Goal: Ask a question

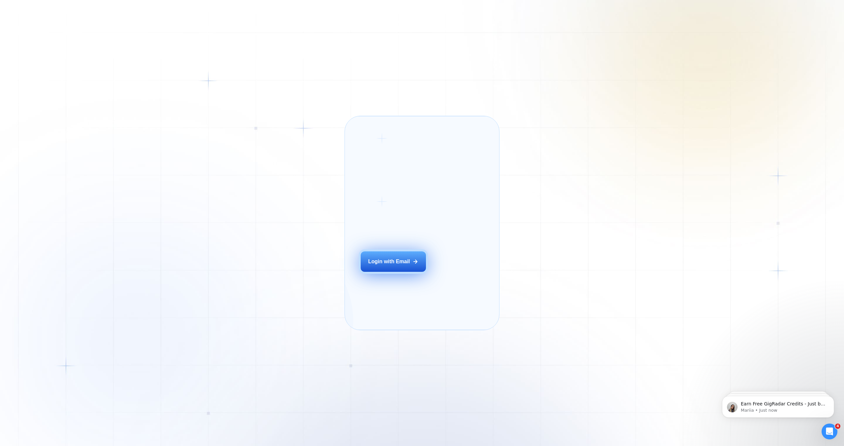
click at [385, 265] on div "Login with Email" at bounding box center [389, 261] width 42 height 7
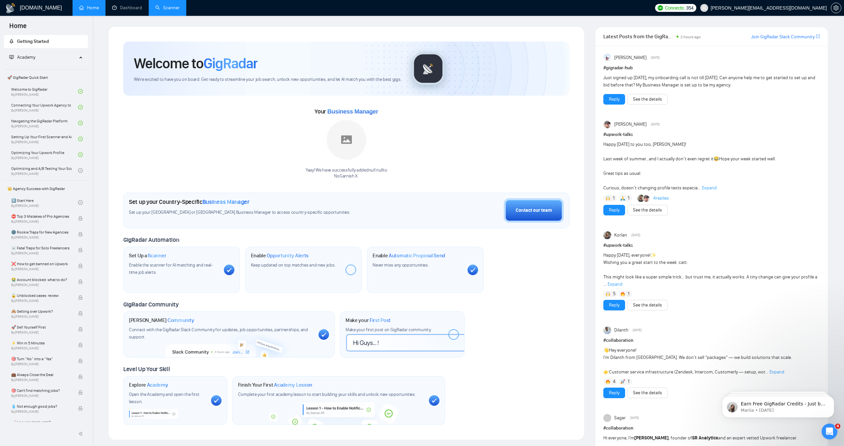
click at [163, 8] on link "Scanner" at bounding box center [167, 8] width 24 height 6
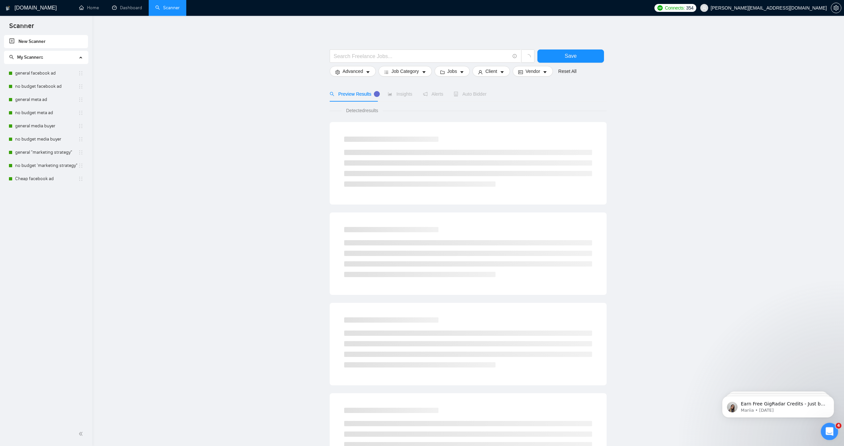
click at [831, 427] on icon "Open Intercom Messenger" at bounding box center [829, 430] width 11 height 11
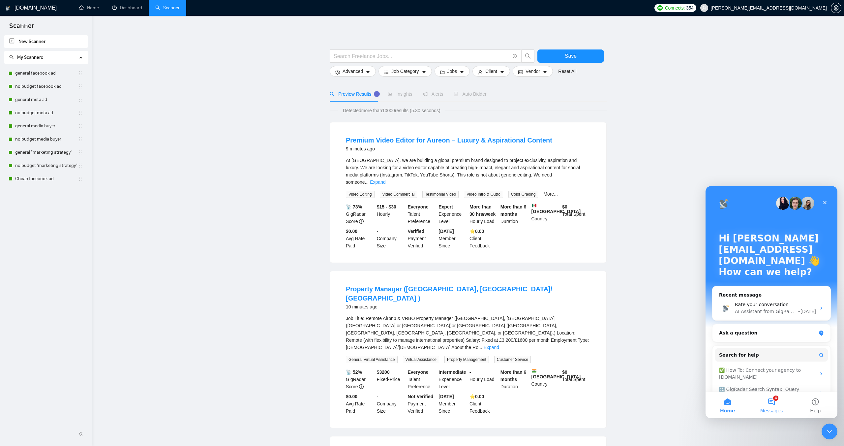
click at [773, 403] on button "4 Messages" at bounding box center [772, 405] width 44 height 26
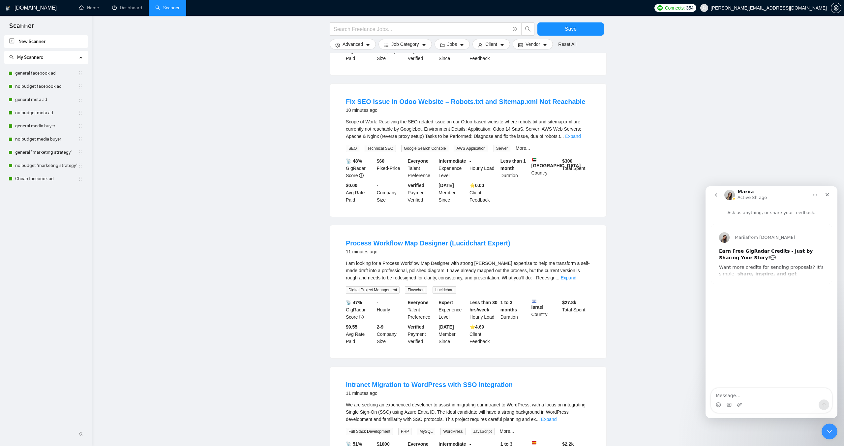
scroll to position [367, 0]
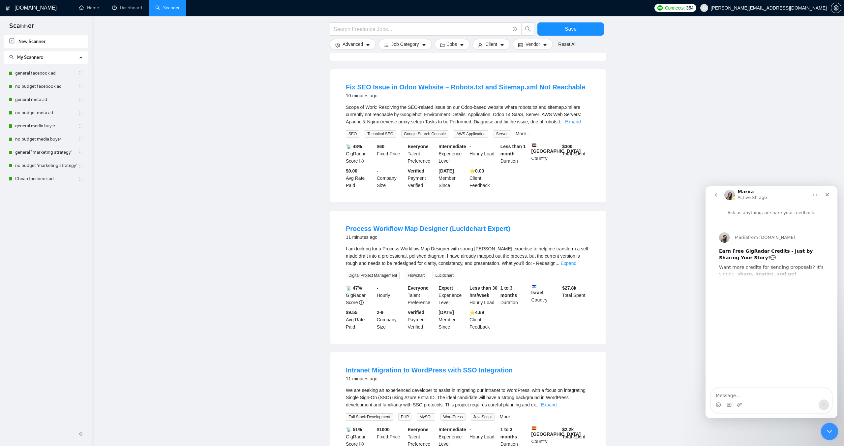
click at [830, 429] on icon "Close Intercom Messenger" at bounding box center [829, 430] width 8 height 8
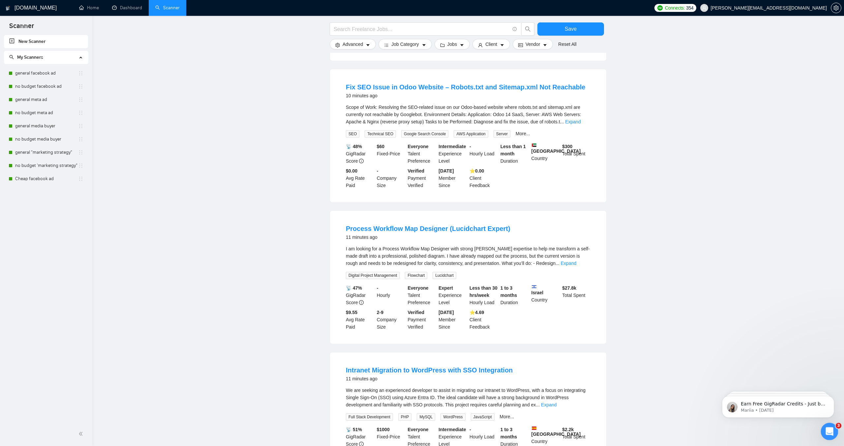
scroll to position [0, 0]
click at [830, 430] on icon "Open Intercom Messenger" at bounding box center [829, 430] width 11 height 11
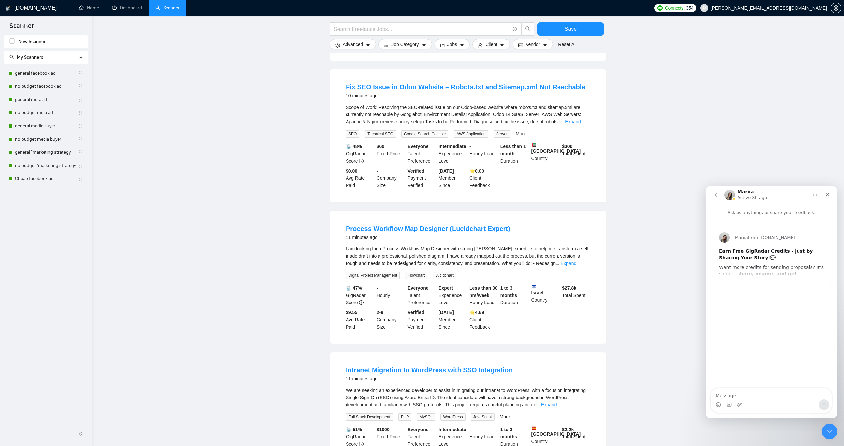
click at [717, 191] on button "go back" at bounding box center [716, 195] width 13 height 13
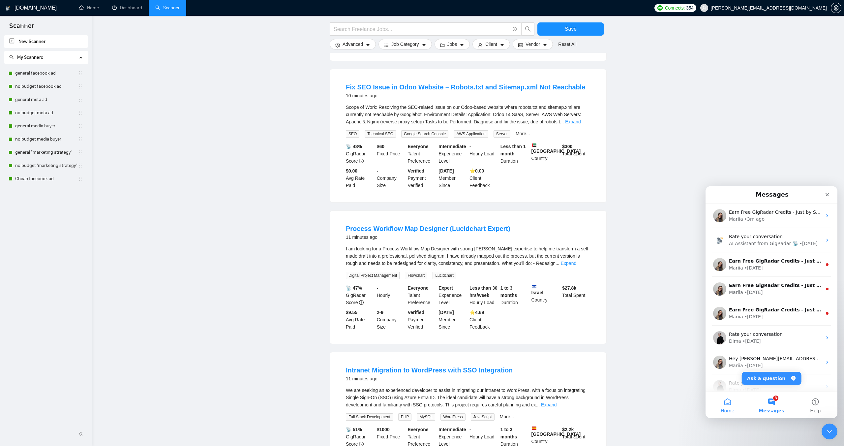
click at [736, 406] on button "Home" at bounding box center [728, 405] width 44 height 26
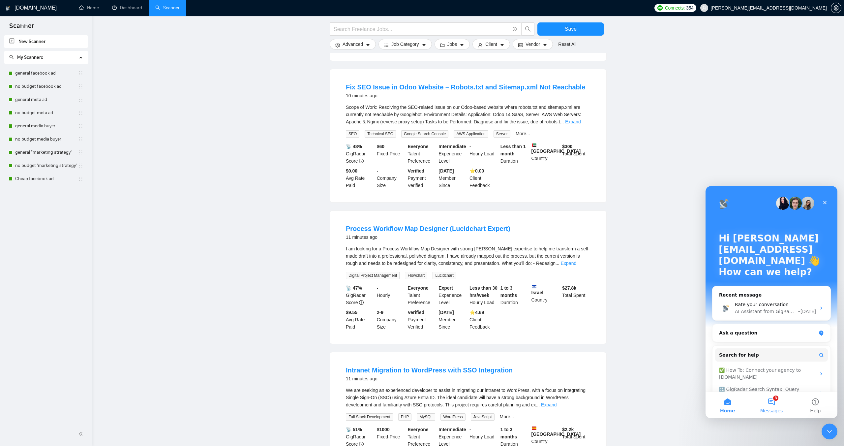
click at [776, 407] on button "3 Messages" at bounding box center [772, 405] width 44 height 26
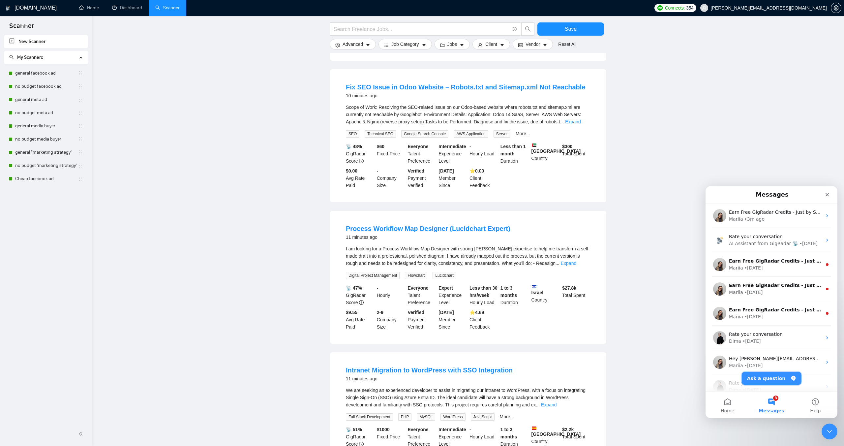
click at [771, 377] on button "Ask a question" at bounding box center [772, 378] width 60 height 13
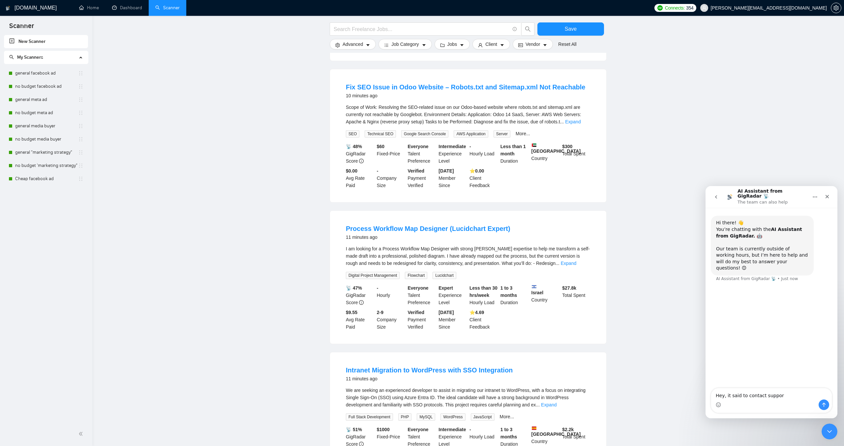
type textarea "Hey, it said to contact support"
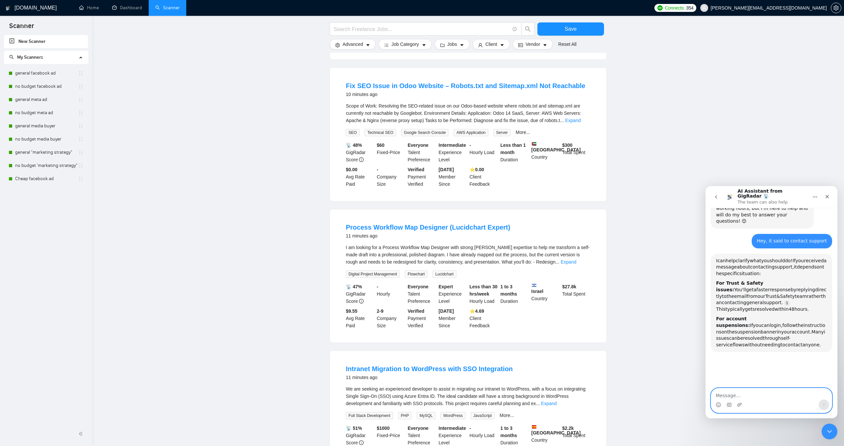
scroll to position [68, 0]
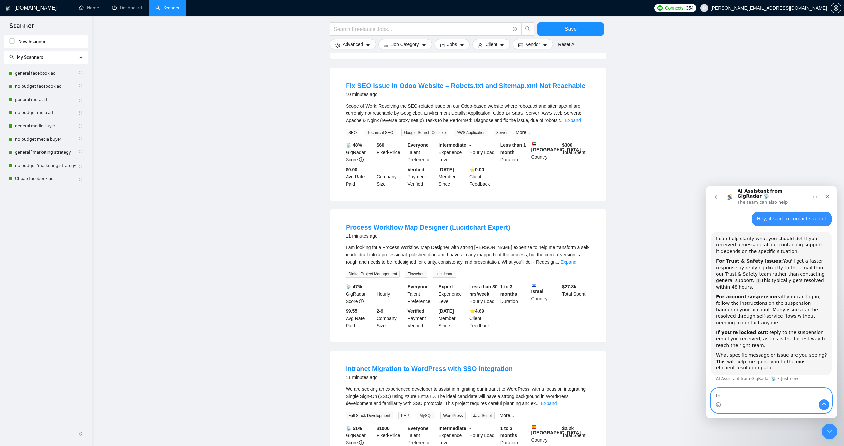
type textarea "t"
type textarea "when i logged in it said to contact support"
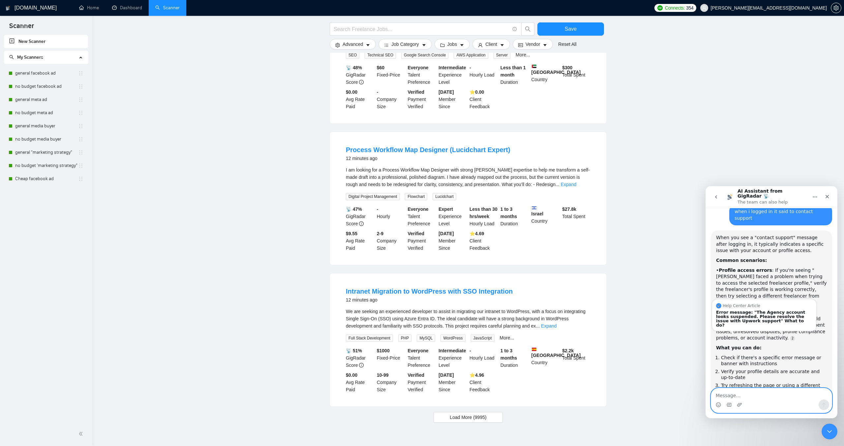
scroll to position [299, 0]
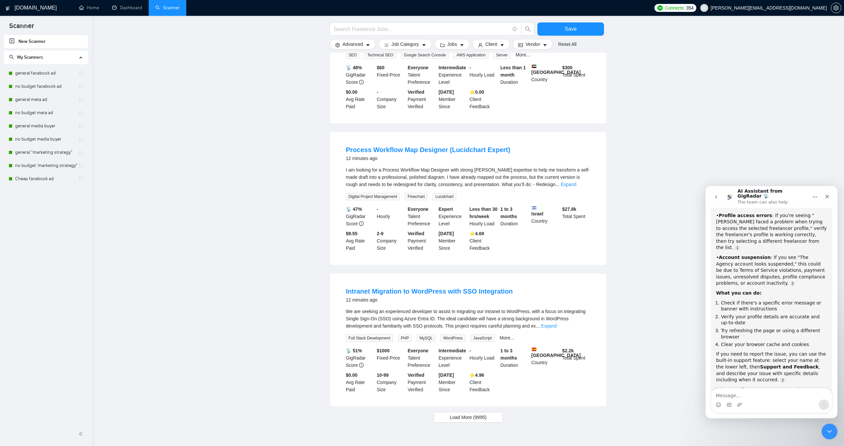
click at [665, 280] on main "Save Advanced Job Category Jobs Client Vendor Reset All Preview Results Insight…" at bounding box center [468, 1] width 731 height 842
click at [27, 80] on link "no budget facebook ad" at bounding box center [46, 86] width 63 height 13
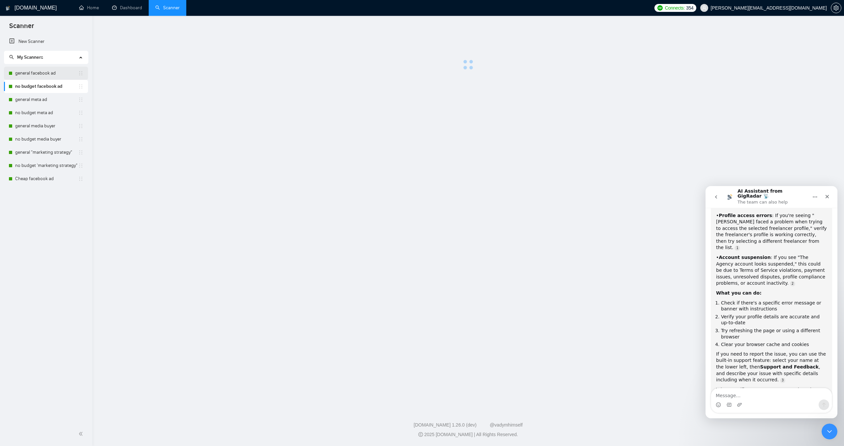
click at [25, 75] on link "general facebook ad" at bounding box center [46, 73] width 63 height 13
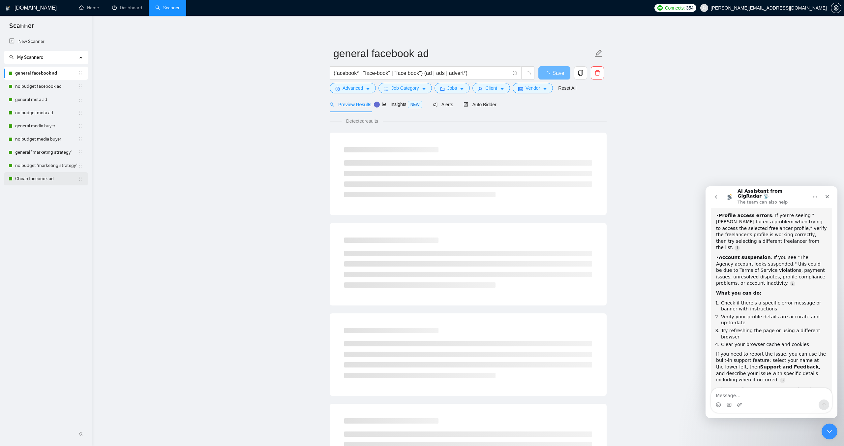
click at [43, 174] on link "Cheap facebook ad" at bounding box center [46, 178] width 63 height 13
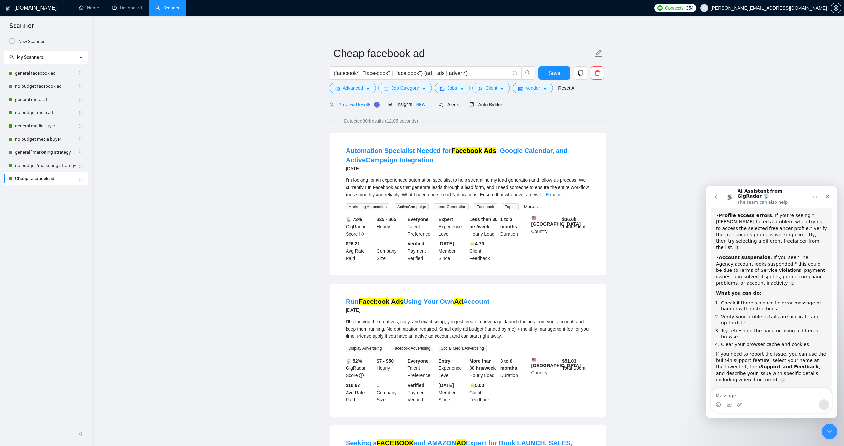
click at [44, 182] on link "Cheap facebook ad" at bounding box center [46, 178] width 63 height 13
click at [355, 86] on span "Advanced" at bounding box center [353, 87] width 20 height 7
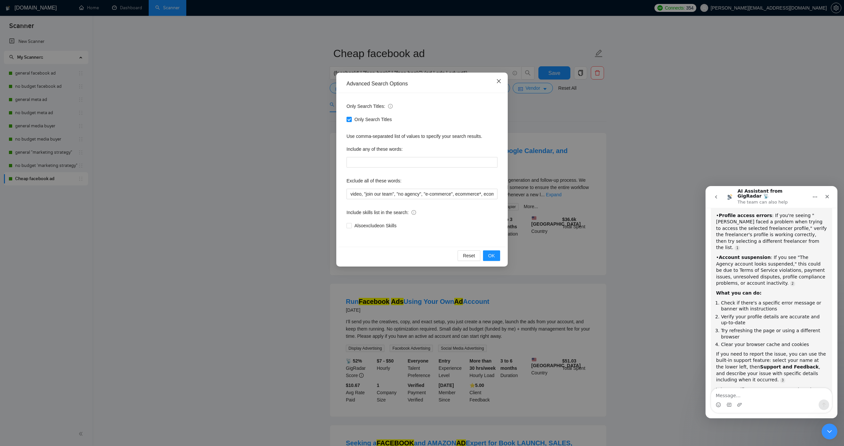
click at [495, 80] on span "Close" at bounding box center [499, 82] width 18 height 18
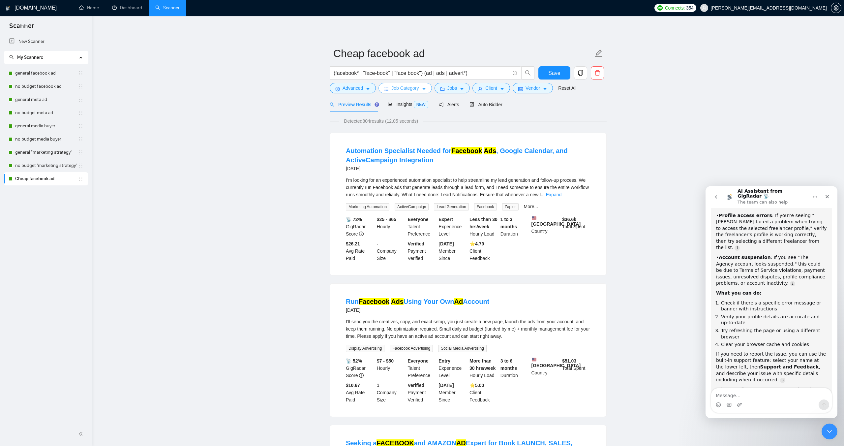
click at [410, 88] on span "Job Category" at bounding box center [405, 87] width 27 height 7
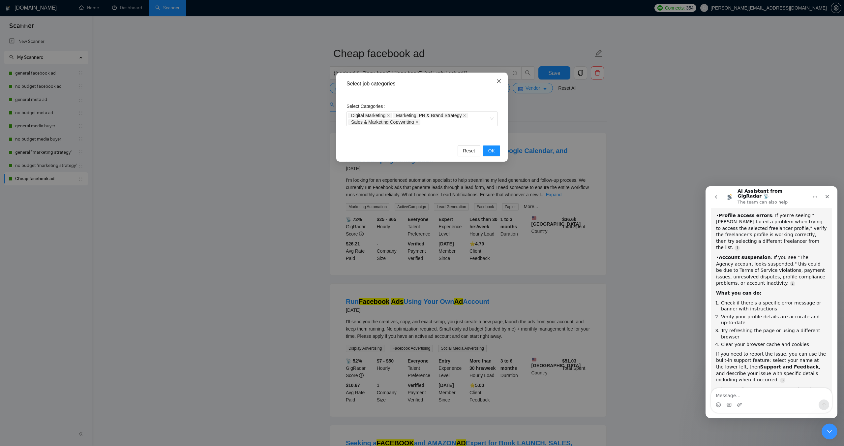
drag, startPoint x: 500, startPoint y: 82, endPoint x: 496, endPoint y: 82, distance: 4.0
click at [500, 82] on icon "close" at bounding box center [499, 81] width 4 height 4
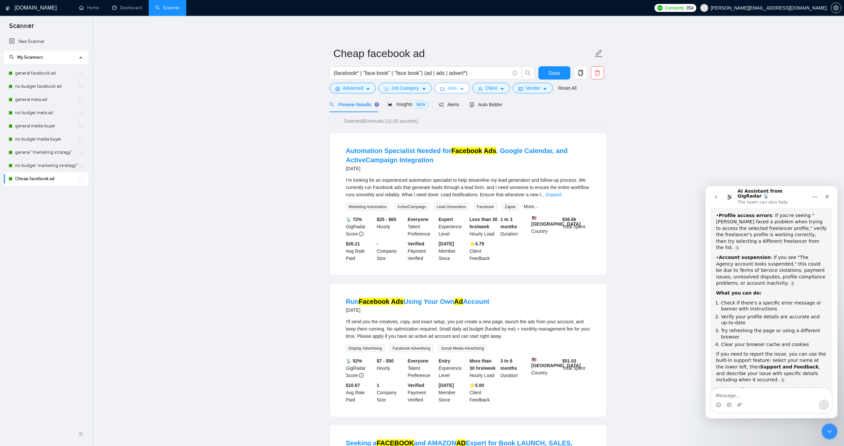
click at [457, 89] on span "Jobs" at bounding box center [453, 87] width 10 height 7
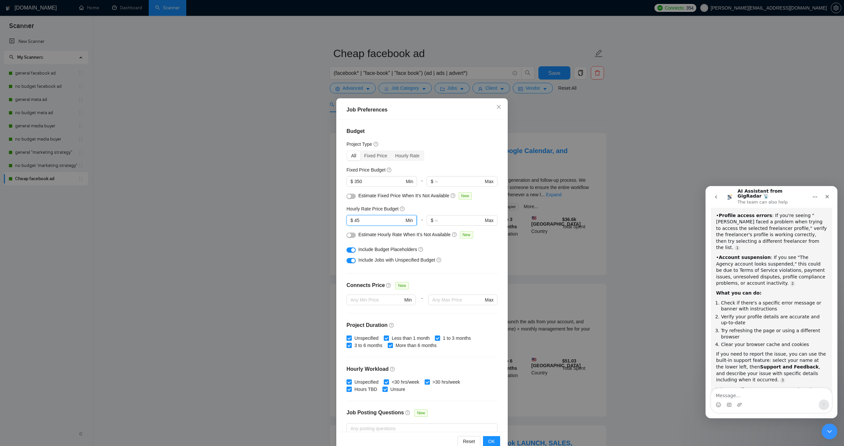
drag, startPoint x: 363, startPoint y: 220, endPoint x: 354, endPoint y: 221, distance: 8.9
click at [354, 221] on span "$ 45 Min" at bounding box center [382, 220] width 70 height 11
type input "65"
click at [446, 145] on div "Project Type" at bounding box center [422, 144] width 151 height 7
click at [367, 181] on input "350" at bounding box center [380, 181] width 50 height 7
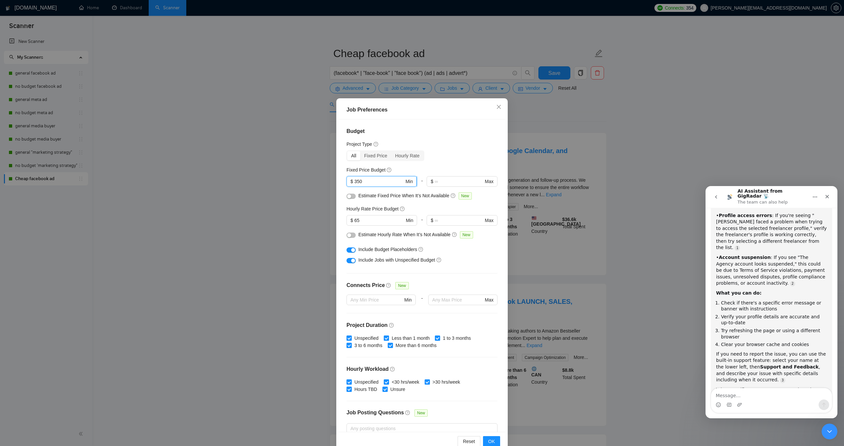
drag, startPoint x: 369, startPoint y: 181, endPoint x: 356, endPoint y: 182, distance: 13.2
click at [356, 182] on input "350" at bounding box center [380, 181] width 50 height 7
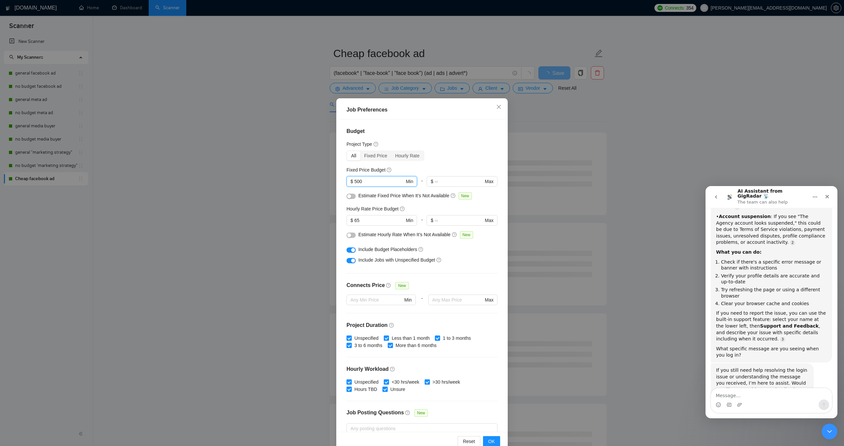
scroll to position [60, 0]
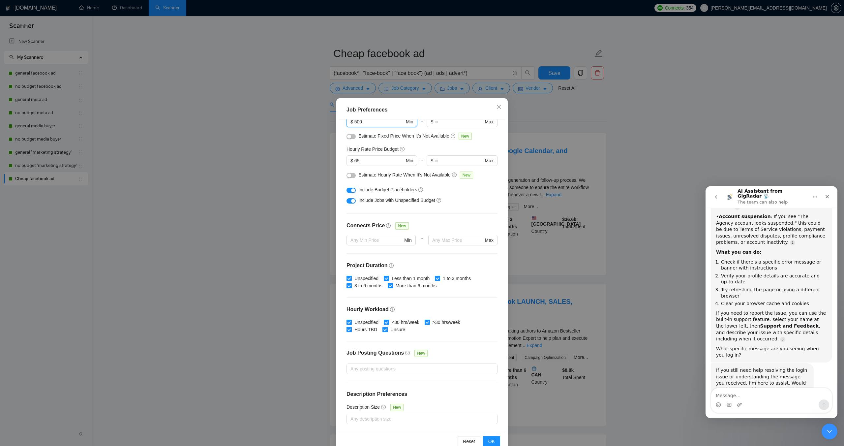
type input "500"
click at [500, 445] on div "Reset OK" at bounding box center [422, 441] width 167 height 19
click at [494, 443] on span "OK" at bounding box center [491, 441] width 7 height 7
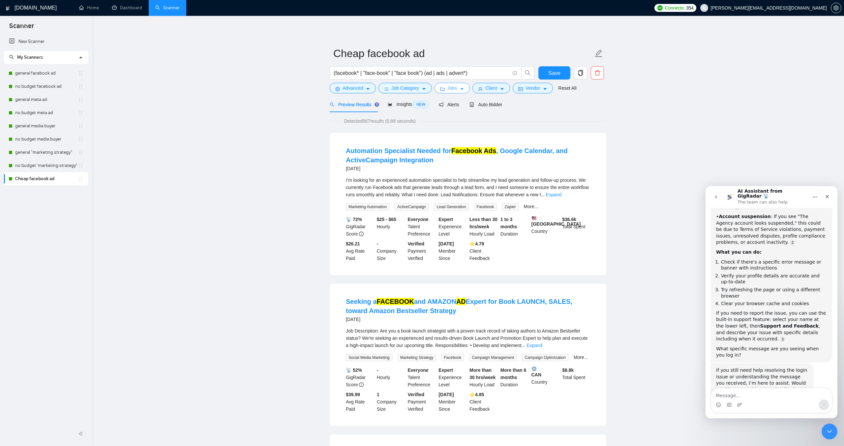
click at [450, 90] on span "Jobs" at bounding box center [453, 87] width 10 height 7
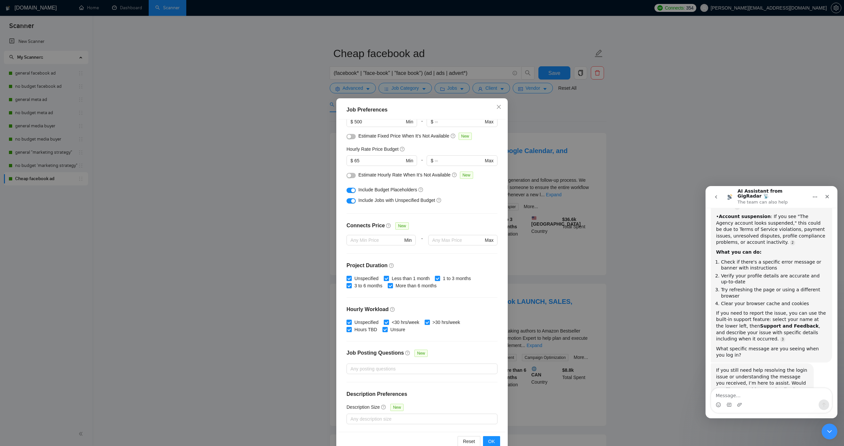
click at [487, 87] on div "Job Preferences Budget Project Type All Fixed Price Hourly Rate Fixed Price Bud…" at bounding box center [422, 223] width 844 height 446
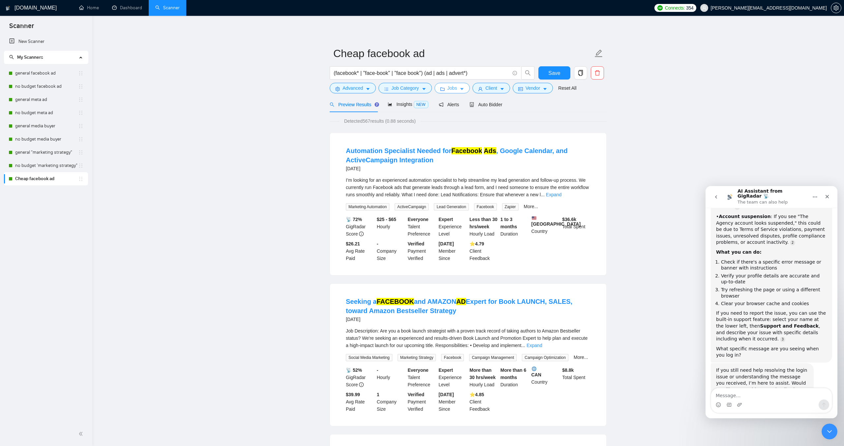
click at [489, 88] on body "Scanner New Scanner My Scanners general facebook ad no budget facebook ad gener…" at bounding box center [422, 223] width 844 height 446
click at [488, 88] on span "Client" at bounding box center [492, 87] width 12 height 7
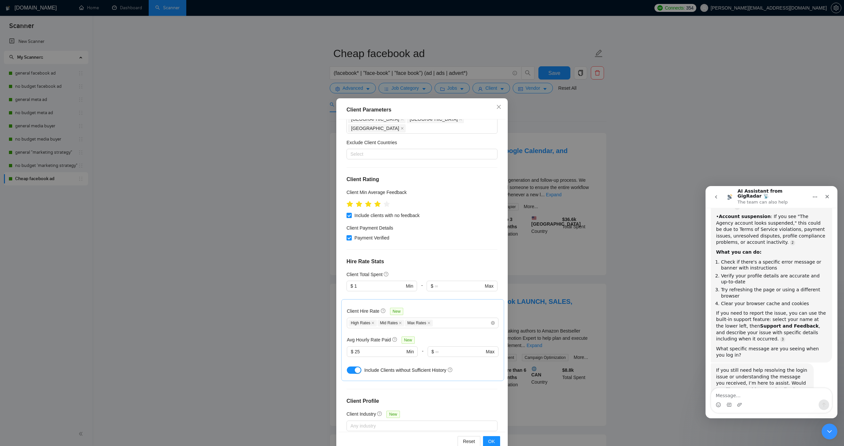
scroll to position [108, 0]
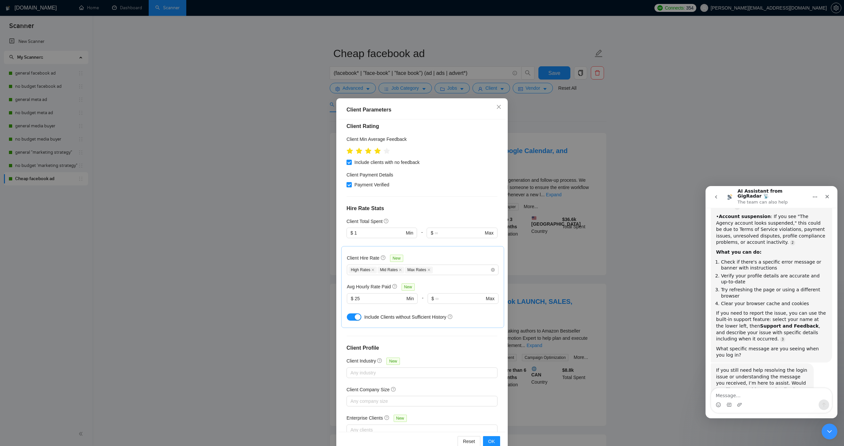
drag, startPoint x: 378, startPoint y: 214, endPoint x: 346, endPoint y: 215, distance: 31.7
click at [346, 215] on div "Client Location Include Client Countries United States Australia Canada Europe …" at bounding box center [422, 275] width 167 height 312
click at [414, 195] on div "Client Location Include Client Countries United States Australia Canada Europe …" at bounding box center [422, 275] width 167 height 312
drag, startPoint x: 365, startPoint y: 280, endPoint x: 344, endPoint y: 278, distance: 21.5
click at [344, 278] on div "Client Hire Rate New High Rates Mid Rates Max Rates Avg Hourly Rate Paid New $ …" at bounding box center [422, 287] width 163 height 82
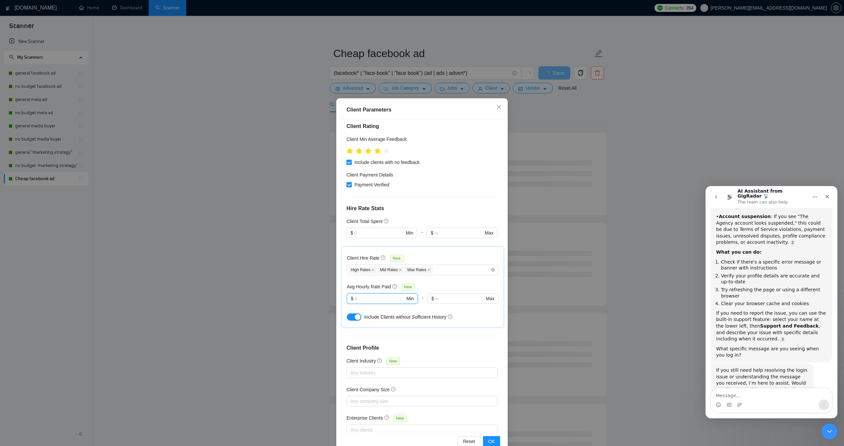
click at [448, 181] on div "Payment Verified" at bounding box center [422, 184] width 151 height 7
click at [493, 440] on span "OK" at bounding box center [491, 441] width 7 height 7
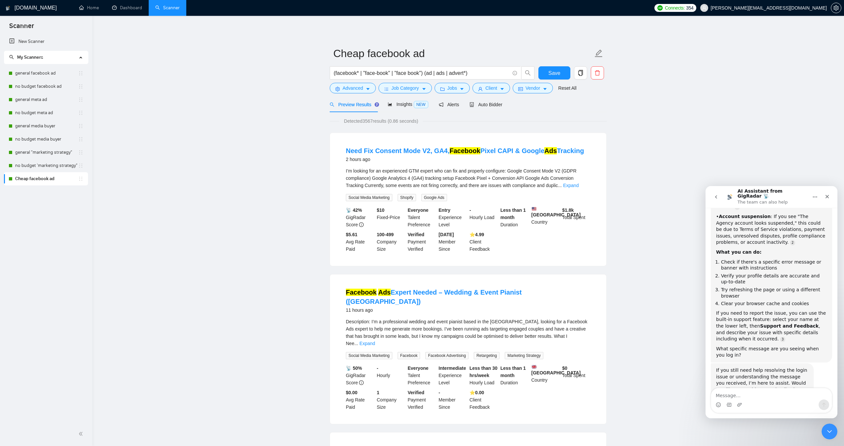
click at [502, 91] on button "Client" at bounding box center [492, 88] width 38 height 11
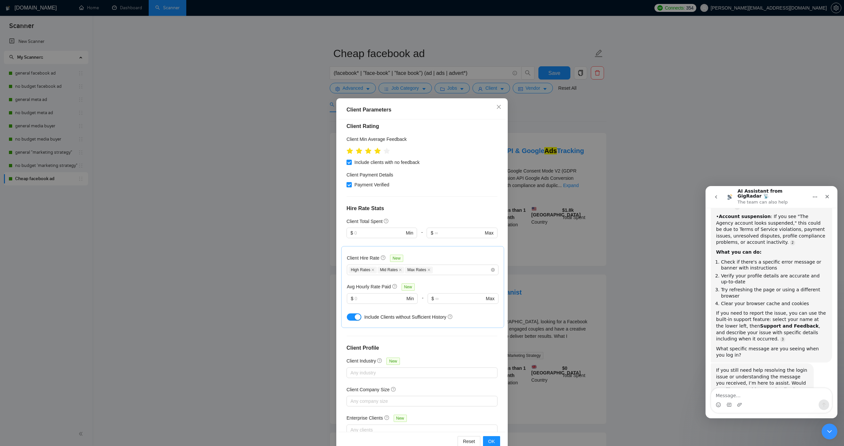
scroll to position [93, 0]
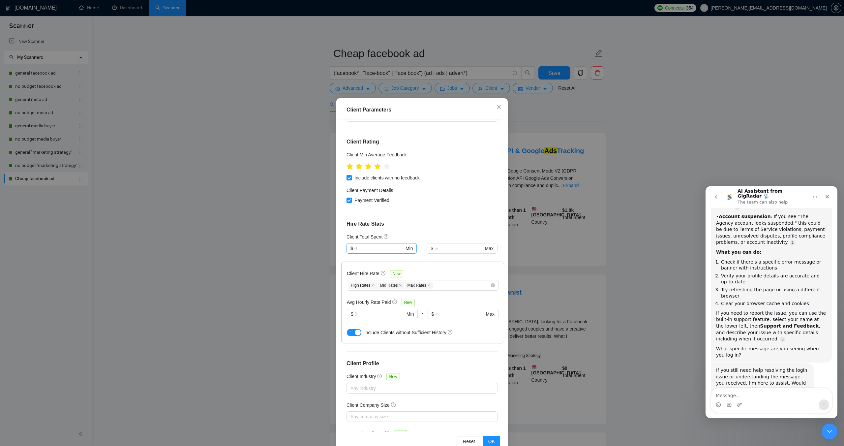
click at [367, 245] on input "text" at bounding box center [380, 248] width 50 height 7
type input "1"
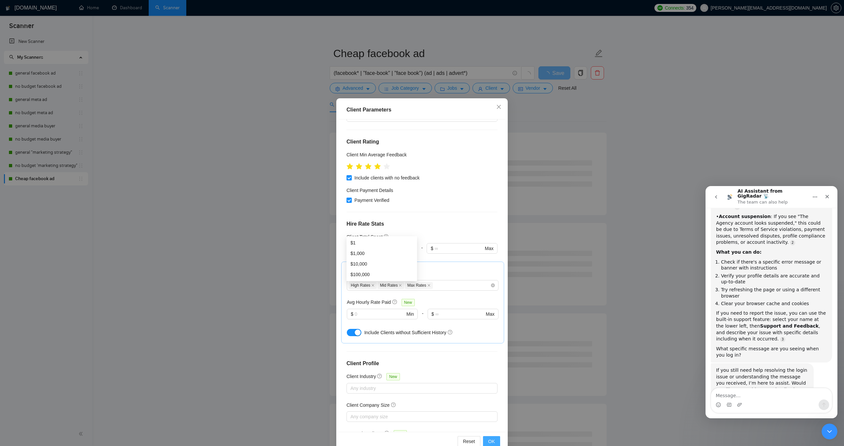
click at [495, 444] on button "OK" at bounding box center [491, 441] width 17 height 11
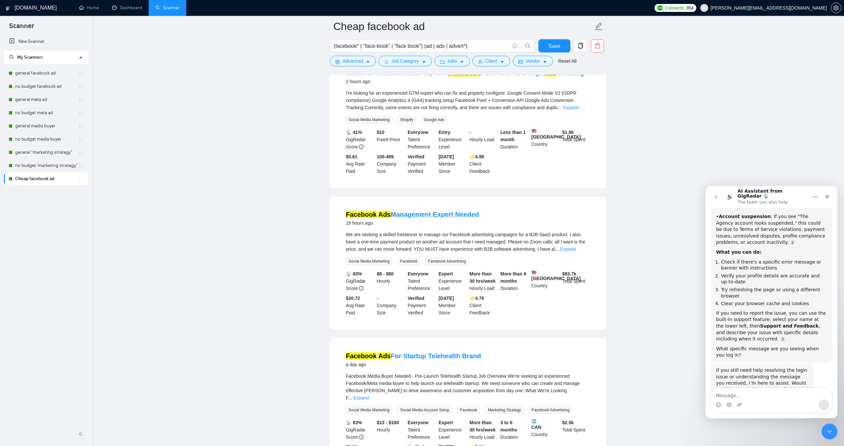
scroll to position [0, 0]
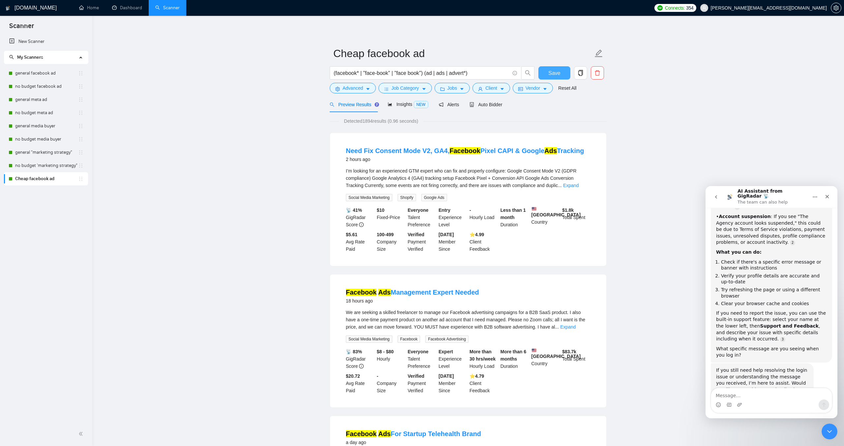
click at [557, 74] on span "Save" at bounding box center [555, 73] width 12 height 8
click at [408, 105] on span "Insights NEW" at bounding box center [408, 104] width 40 height 5
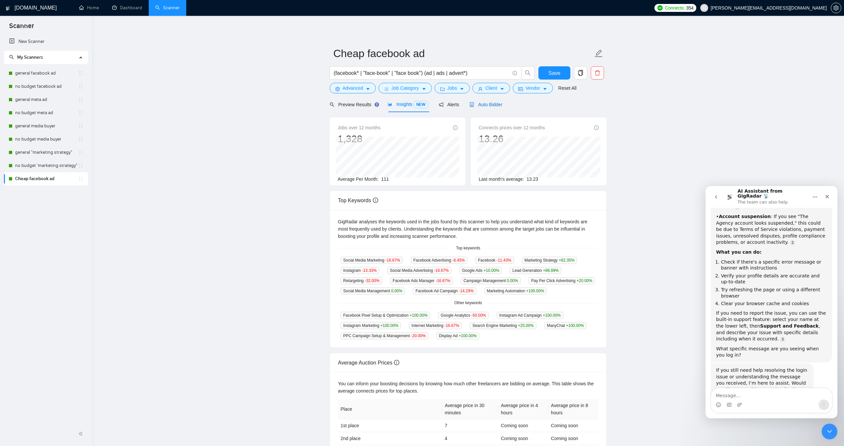
click at [489, 106] on span "Auto Bidder" at bounding box center [486, 104] width 33 height 5
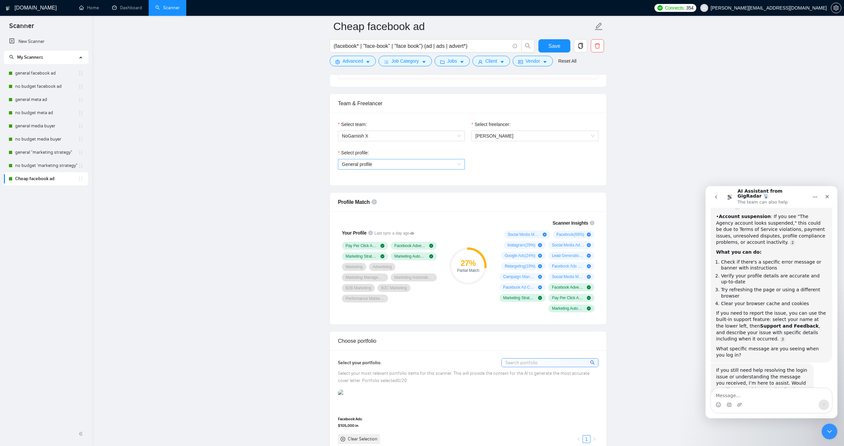
scroll to position [313, 0]
click at [404, 133] on span "NoGarnish X" at bounding box center [401, 135] width 119 height 10
click at [400, 123] on div "Select team:" at bounding box center [401, 125] width 127 height 10
click at [480, 133] on span "[PERSON_NAME]" at bounding box center [495, 134] width 38 height 5
drag, startPoint x: 437, startPoint y: 125, endPoint x: 406, endPoint y: 150, distance: 39.2
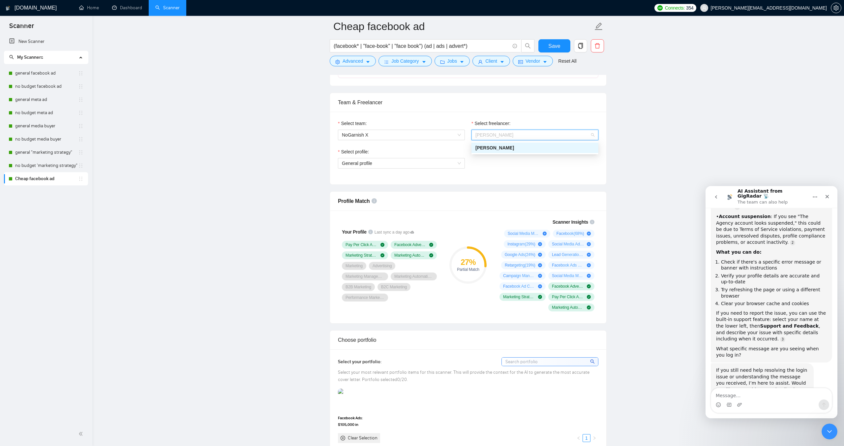
click at [436, 126] on div "Select team:" at bounding box center [401, 125] width 127 height 10
click at [397, 168] on span "General profile" at bounding box center [401, 163] width 119 height 10
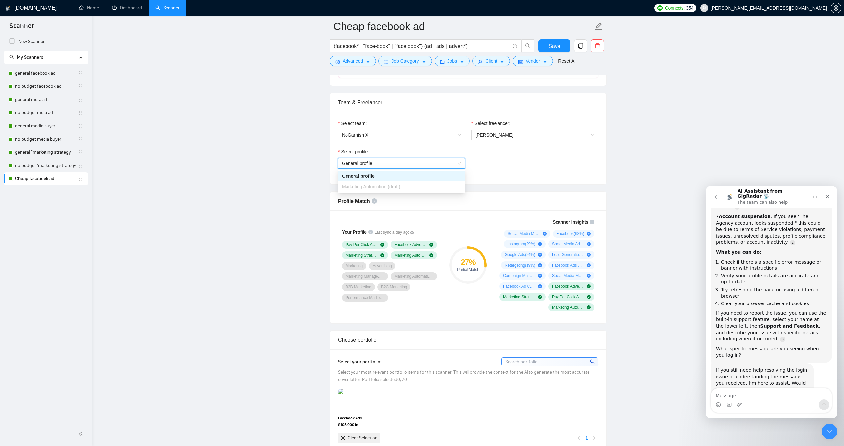
click at [391, 150] on div "Select profile:" at bounding box center [401, 153] width 127 height 10
click at [549, 44] on span "Save" at bounding box center [555, 46] width 12 height 8
click at [362, 161] on span "General profile" at bounding box center [401, 163] width 119 height 10
drag, startPoint x: 531, startPoint y: 169, endPoint x: 413, endPoint y: 151, distance: 119.7
click at [531, 169] on div "Select profile: General profile" at bounding box center [468, 162] width 267 height 28
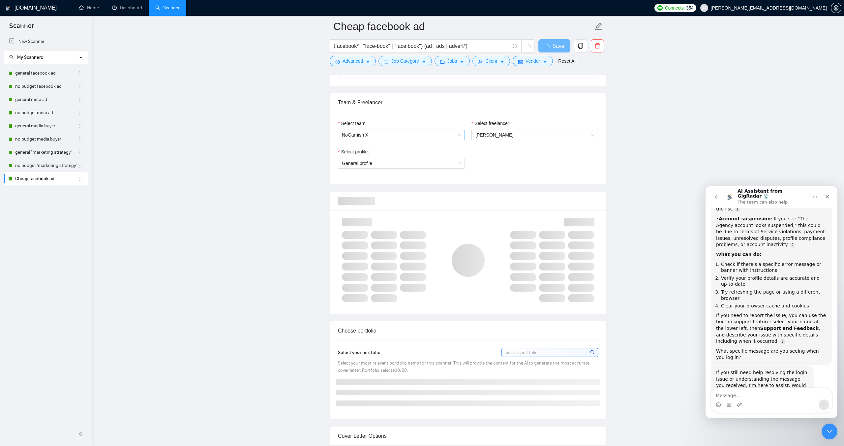
scroll to position [340, 0]
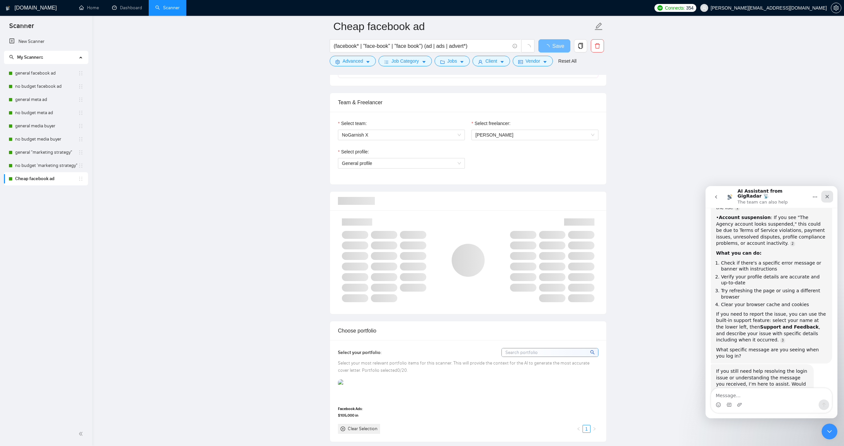
click at [827, 196] on icon "Close" at bounding box center [827, 196] width 5 height 5
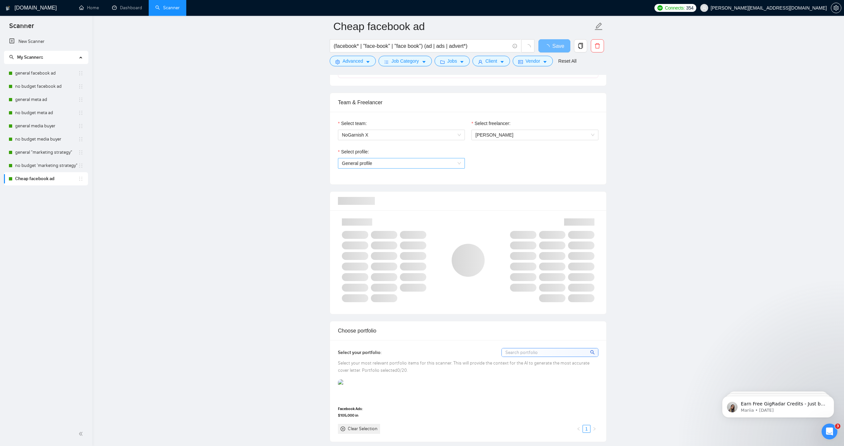
scroll to position [0, 0]
click at [410, 165] on span "General profile" at bounding box center [401, 163] width 119 height 10
click at [393, 185] on span "Marketing Automation (draft)" at bounding box center [371, 186] width 58 height 5
click at [527, 192] on div at bounding box center [468, 201] width 261 height 19
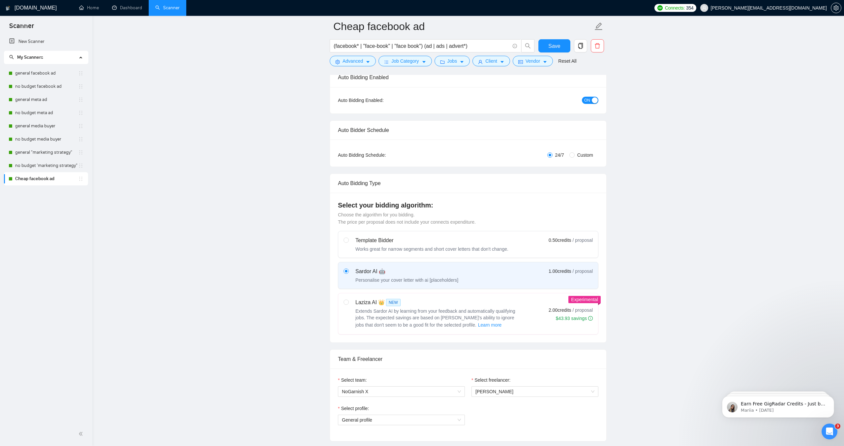
scroll to position [64, 0]
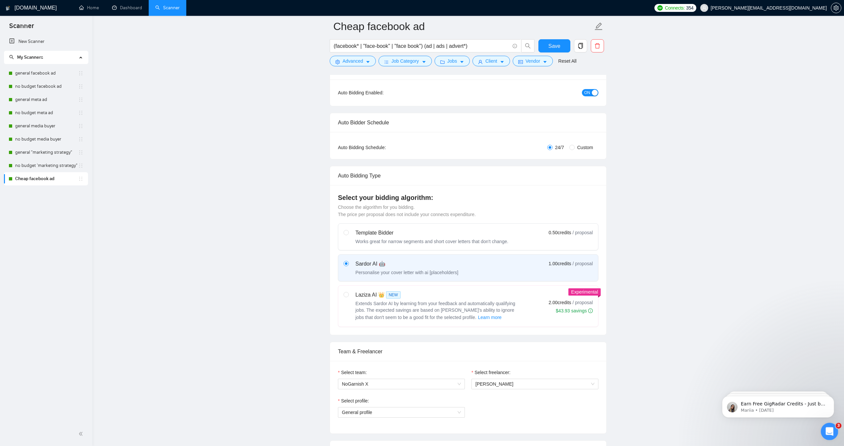
click at [826, 426] on div "Open Intercom Messenger" at bounding box center [829, 431] width 22 height 22
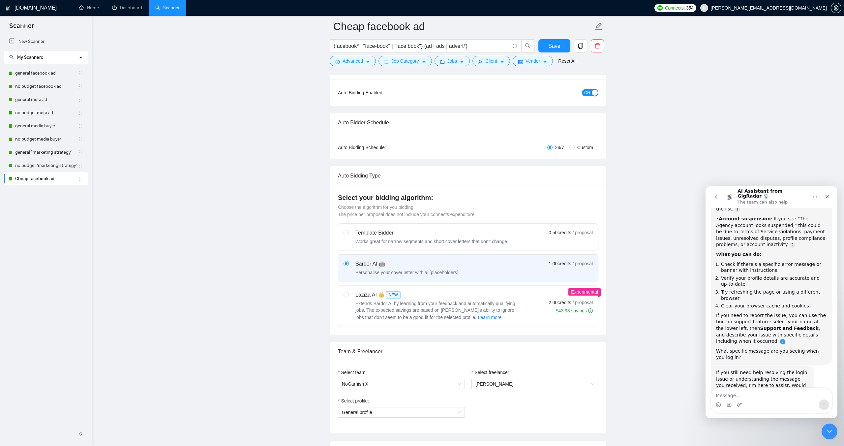
scroll to position [340, 0]
type textarea "it is not picking up my new profile"
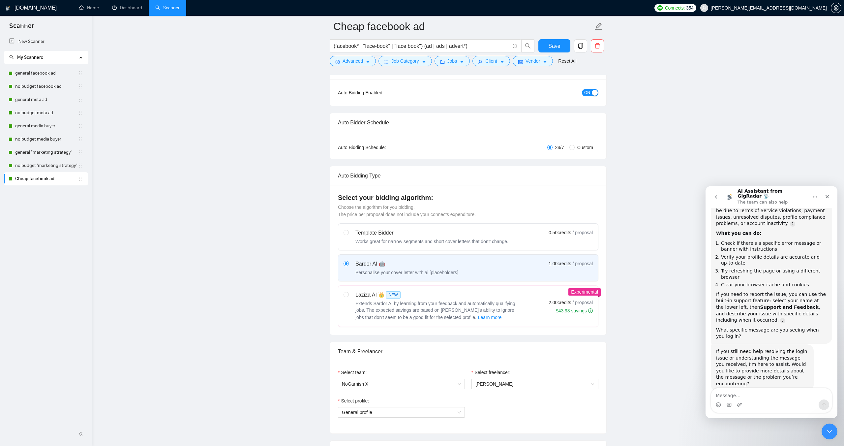
scroll to position [381, 0]
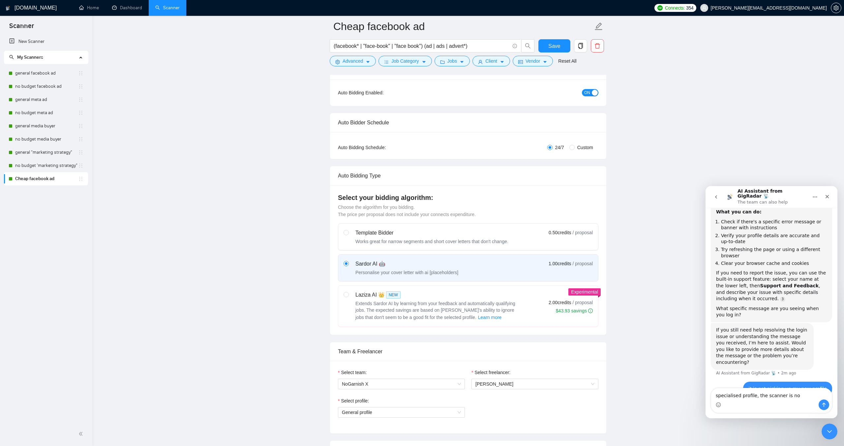
type textarea "specialised profile, the scanner is not"
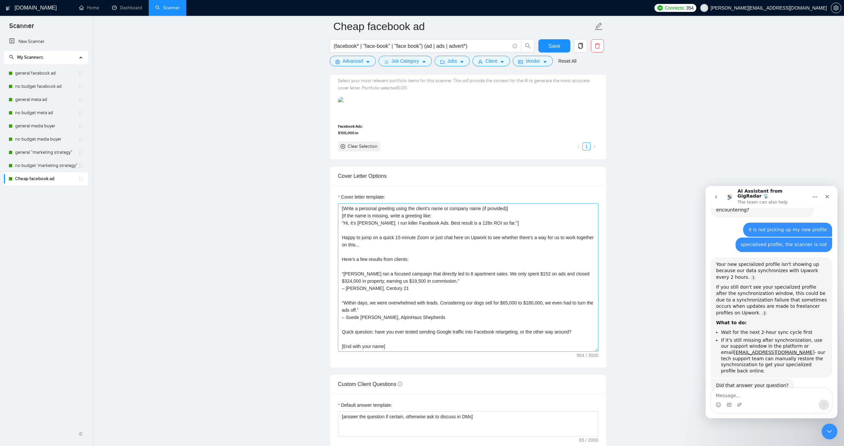
scroll to position [598, 0]
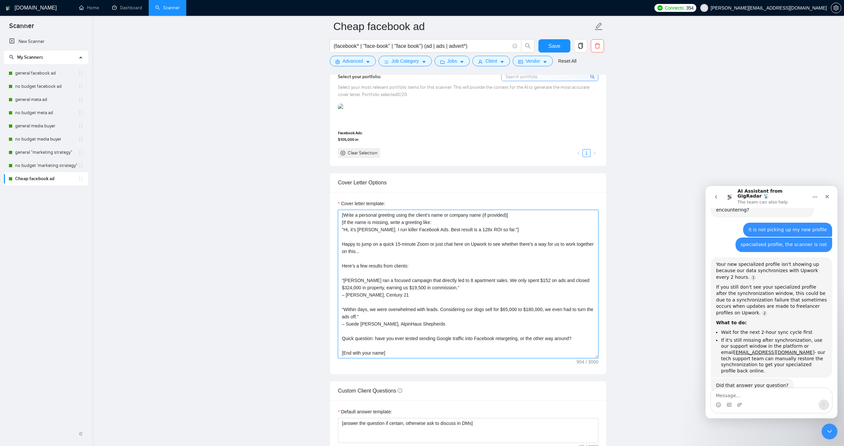
click at [377, 267] on textarea "[Write a personal greeting using the client’s name or company name (if provided…" at bounding box center [468, 284] width 261 height 148
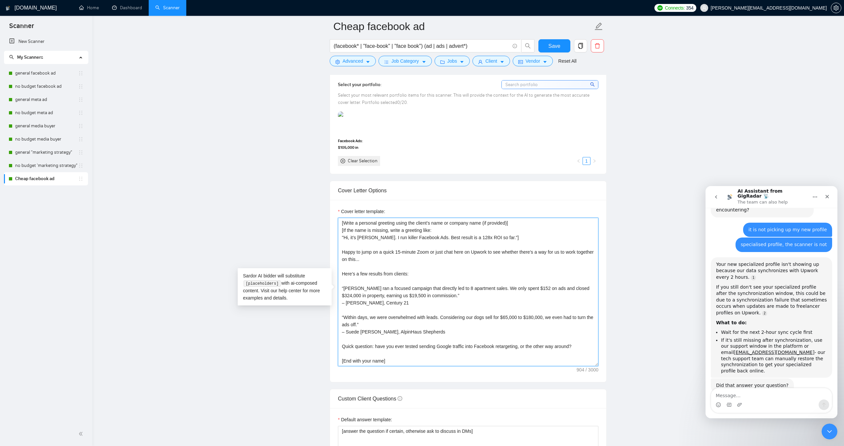
scroll to position [597, 0]
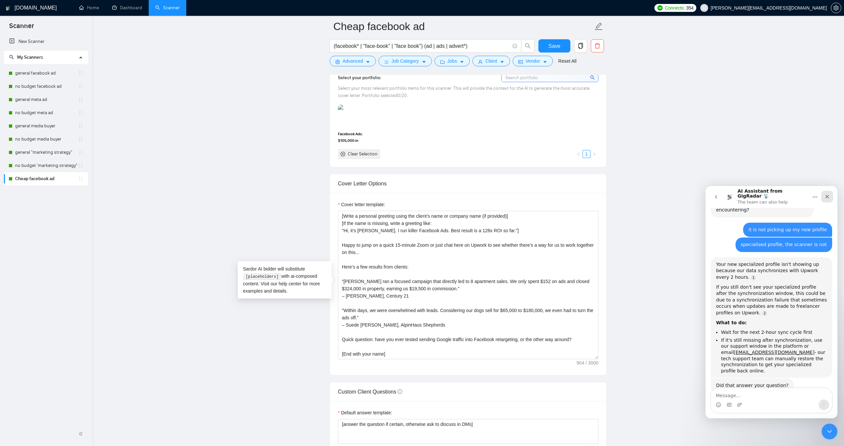
click at [826, 194] on icon "Close" at bounding box center [827, 196] width 5 height 5
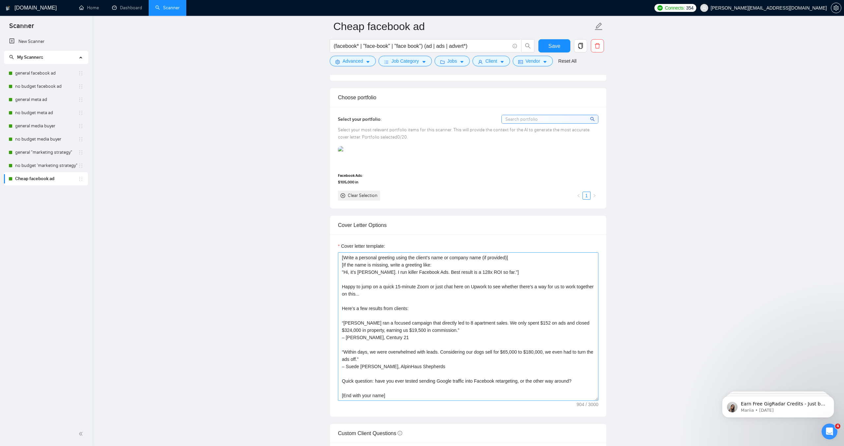
scroll to position [555, 0]
drag, startPoint x: 342, startPoint y: 288, endPoint x: 343, endPoint y: 272, distance: 15.2
click at [343, 272] on textarea "[Write a personal greeting using the client’s name or company name (if provided…" at bounding box center [468, 327] width 261 height 148
drag, startPoint x: 342, startPoint y: 287, endPoint x: 340, endPoint y: 255, distance: 32.0
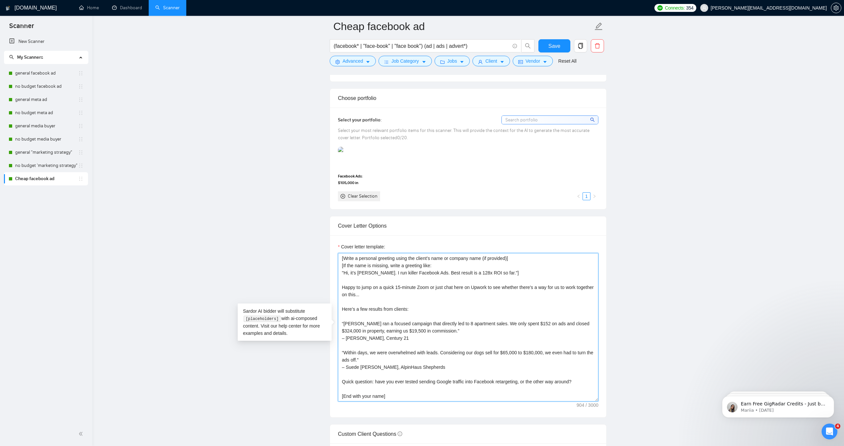
click at [340, 255] on textarea "[Write a personal greeting using the client’s name or company name (if provided…" at bounding box center [468, 327] width 261 height 148
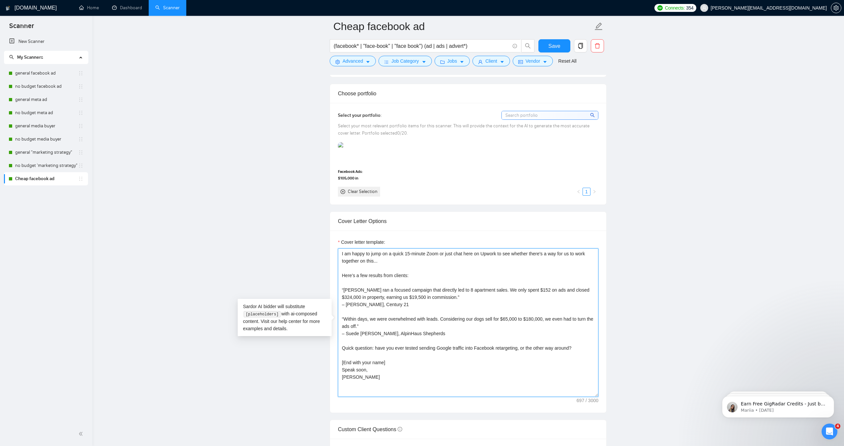
scroll to position [559, 0]
click at [370, 349] on textarea "I am happy to jump on a quick 15-minute Zoom or just chat here on Upwork to see…" at bounding box center [468, 323] width 261 height 148
click at [342, 254] on textarea "I am happy to jump on a quick 15-minute Zoom or just chat here on Upwork to see…" at bounding box center [468, 323] width 261 height 148
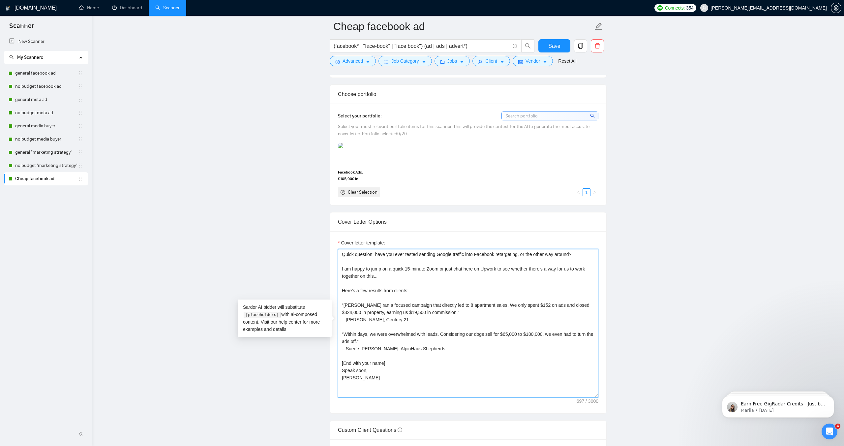
click at [341, 255] on textarea "Quick question: have you ever tested sending Google traffic into Facebook retar…" at bounding box center [468, 323] width 261 height 148
drag, startPoint x: 402, startPoint y: 255, endPoint x: 365, endPoint y: 256, distance: 36.6
click at [365, 256] on textarea "Greetings. Quick question: have you ever tested sending Google traffic into Fac…" at bounding box center [468, 323] width 261 height 148
click at [454, 348] on textarea "Greetings. Have you ever tested sending Google traffic into Facebook retargetin…" at bounding box center [468, 323] width 261 height 148
click at [363, 254] on textarea "Greetings. Have you ever tested sending Google traffic into Facebook retargetin…" at bounding box center [468, 323] width 261 height 148
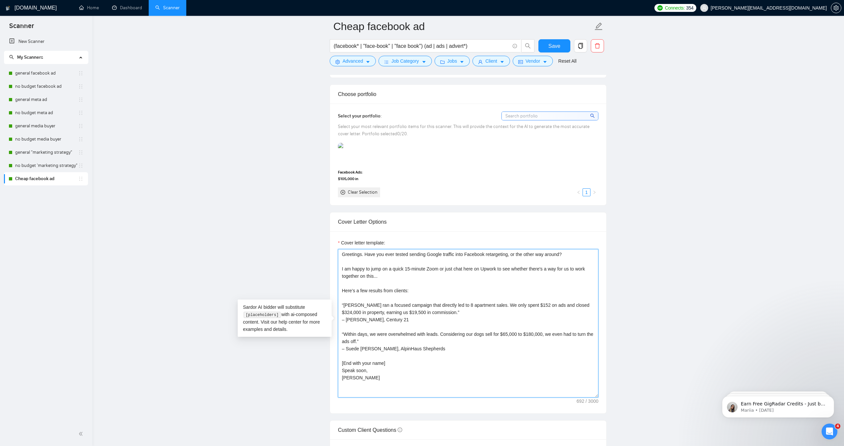
drag, startPoint x: 364, startPoint y: 254, endPoint x: 336, endPoint y: 255, distance: 28.4
click at [336, 255] on div "Cover letter template: Greetings. Have you ever tested sending Google traffic i…" at bounding box center [468, 322] width 276 height 182
type textarea "Hello! Have you ever tested sending Google traffic into Facebook retargeting, o…"
drag, startPoint x: 677, startPoint y: 249, endPoint x: 673, endPoint y: 249, distance: 4.0
click at [676, 249] on main "Cheap facebook ad (facebook* | "face-book" | "face book") (ad | ads | advert*) …" at bounding box center [468, 390] width 731 height 1845
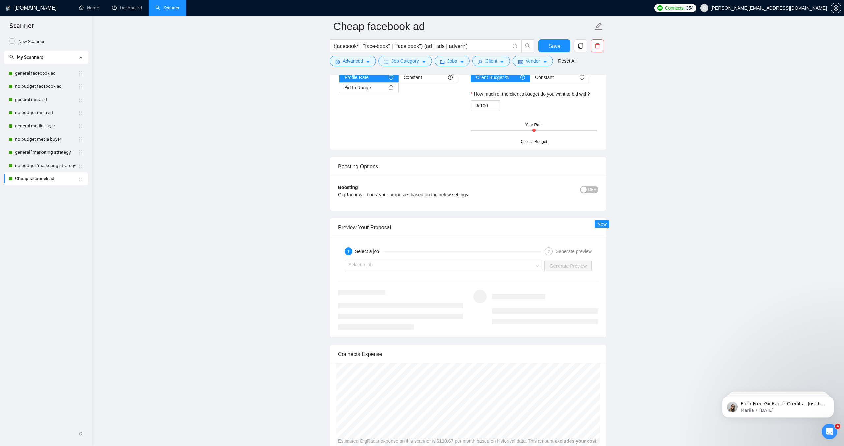
scroll to position [1079, 0]
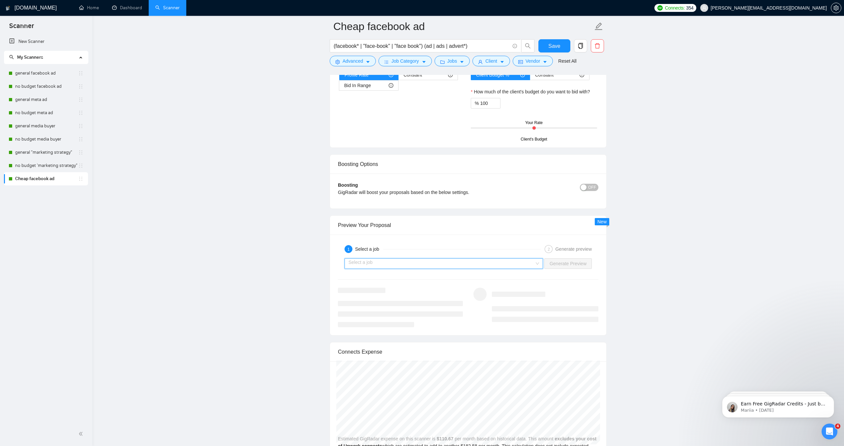
click at [420, 265] on input "search" at bounding box center [442, 264] width 186 height 10
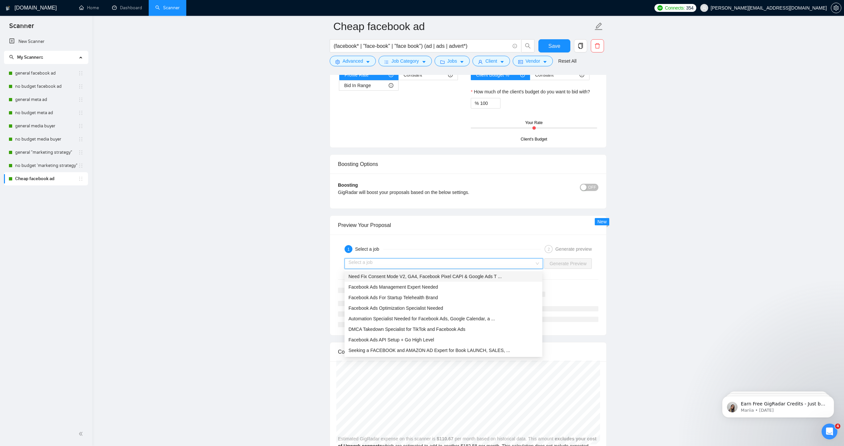
scroll to position [1076, 0]
click at [419, 265] on input "search" at bounding box center [442, 266] width 186 height 10
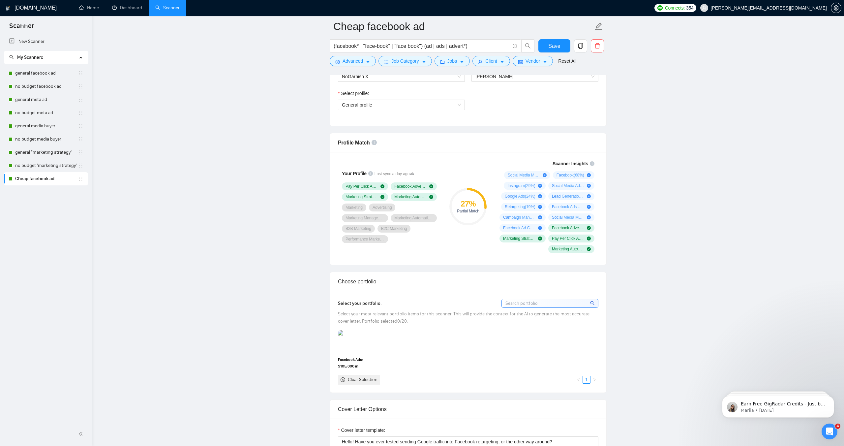
scroll to position [412, 0]
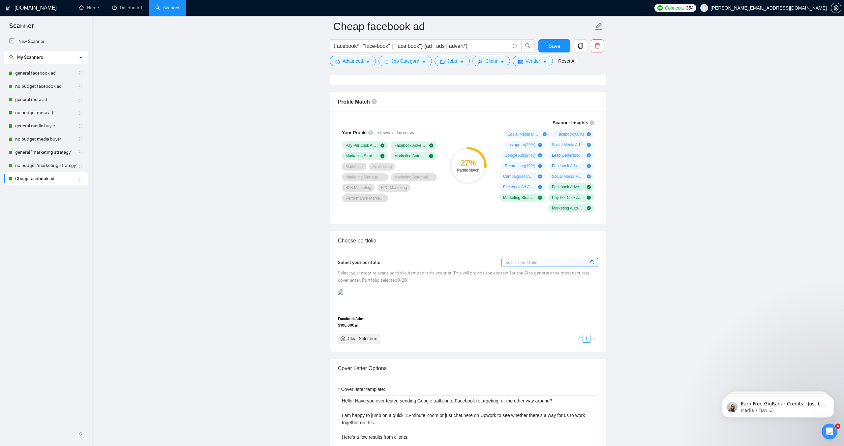
click at [513, 262] on input at bounding box center [550, 262] width 96 height 8
click at [441, 257] on div "Select your portfolio: Select your most relevant portfolio items for this scann…" at bounding box center [468, 300] width 276 height 101
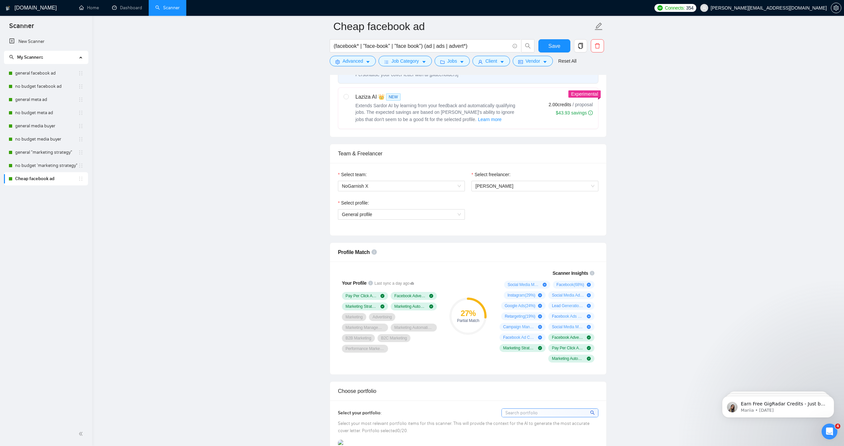
scroll to position [199, 0]
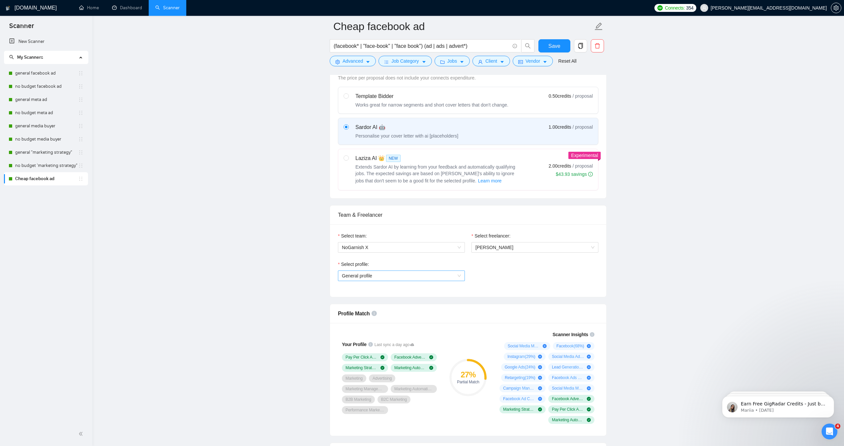
click at [391, 273] on span "General profile" at bounding box center [401, 276] width 119 height 10
click at [476, 278] on div "Select profile: General profile" at bounding box center [468, 274] width 267 height 28
drag, startPoint x: 562, startPoint y: 43, endPoint x: 524, endPoint y: 79, distance: 52.5
click at [561, 43] on button "Save" at bounding box center [555, 45] width 32 height 13
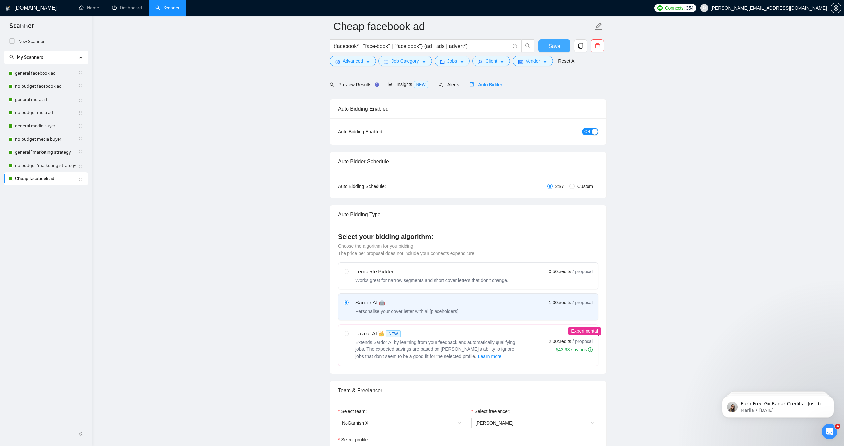
scroll to position [0, 0]
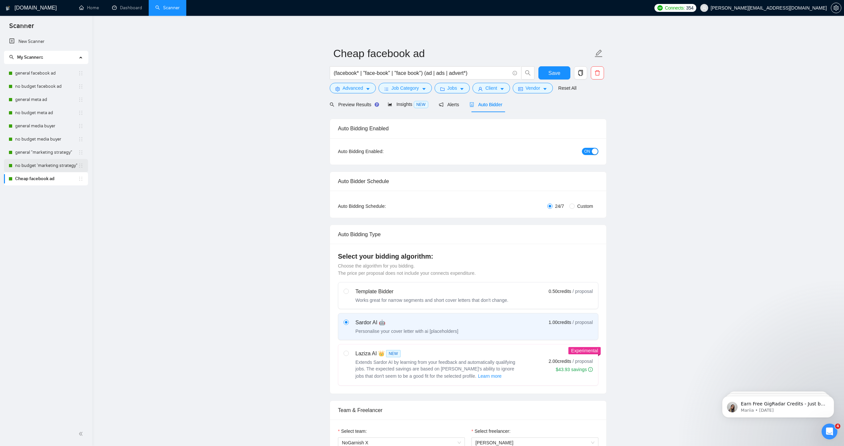
click at [37, 162] on link "no budget 'marketing strategy"" at bounding box center [46, 165] width 63 height 13
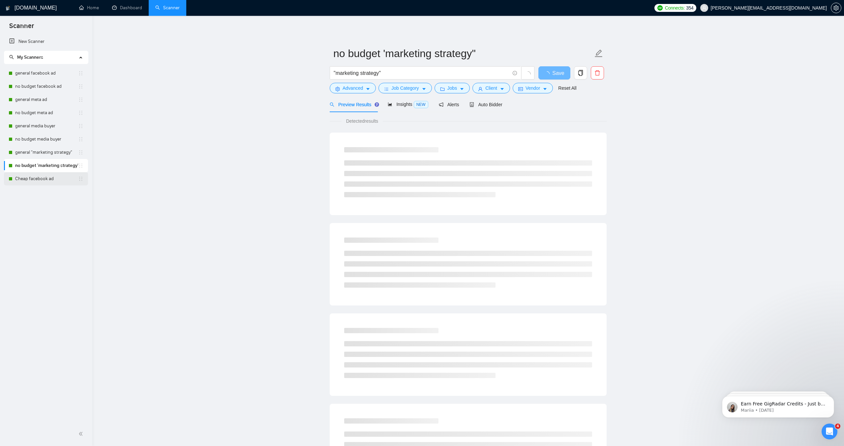
click at [39, 178] on link "Cheap facebook ad" at bounding box center [46, 178] width 63 height 13
